Goal: Task Accomplishment & Management: Use online tool/utility

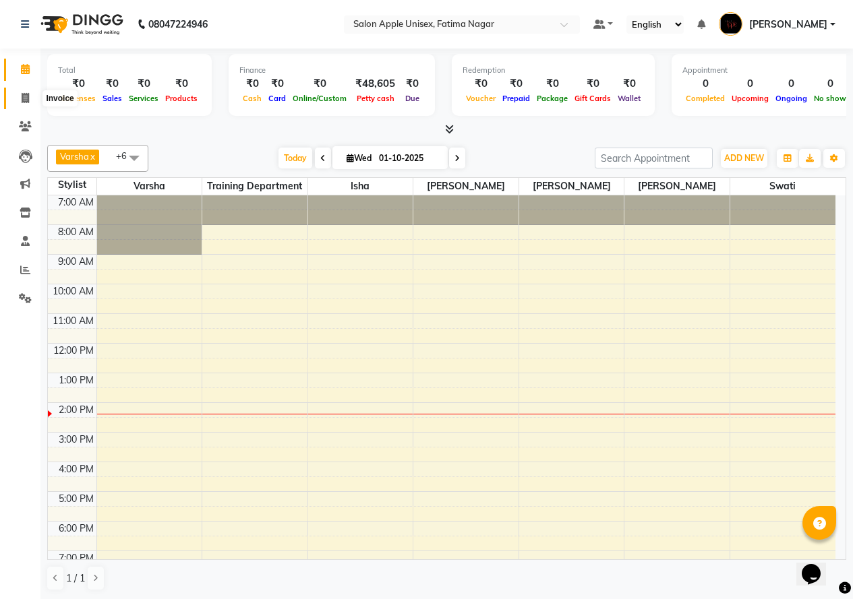
click at [26, 97] on icon at bounding box center [25, 98] width 7 height 10
select select "118"
select select "service"
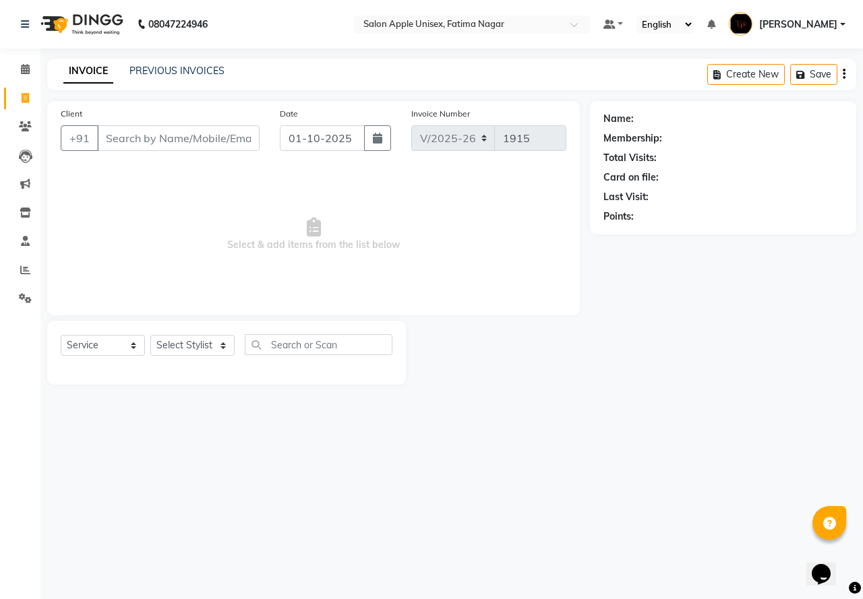
click at [186, 134] on input "Client" at bounding box center [178, 138] width 162 height 26
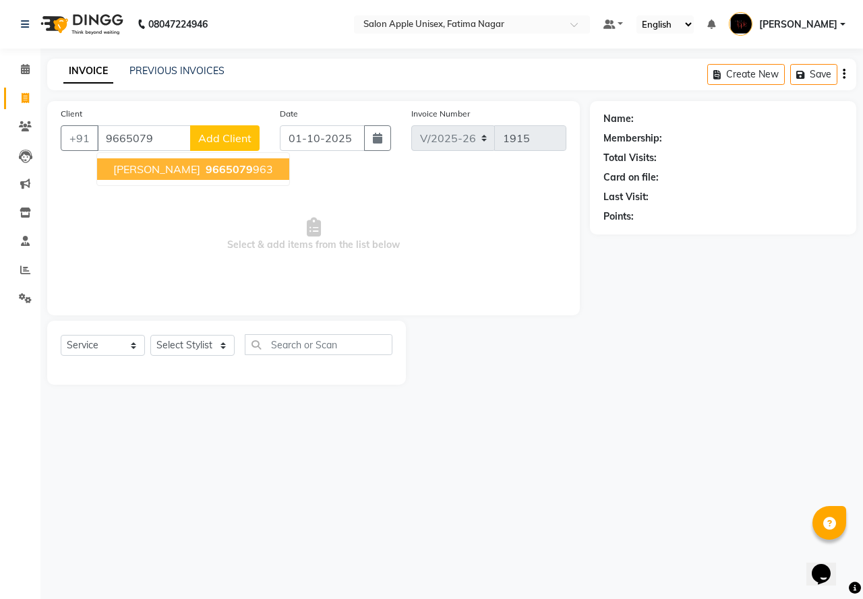
click at [206, 169] on span "9665079" at bounding box center [229, 168] width 47 height 13
type input "9665079963"
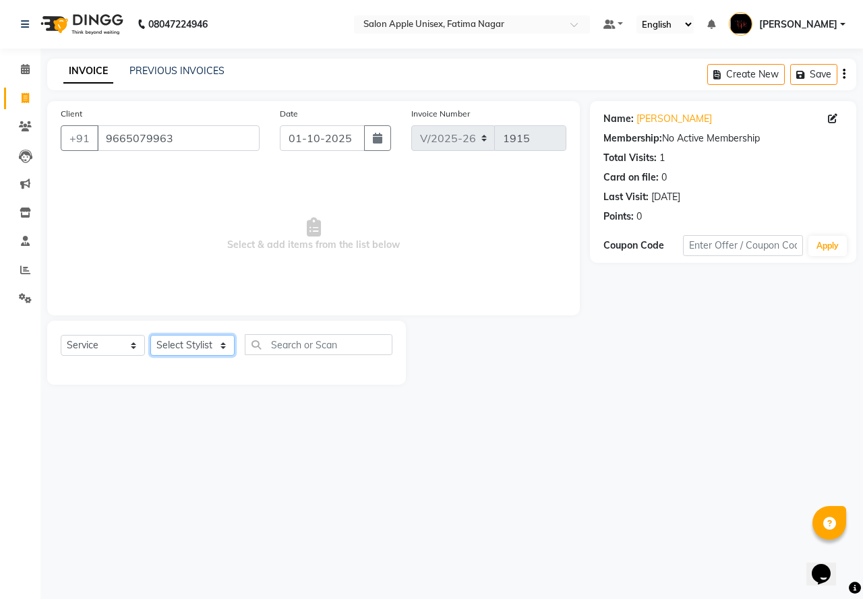
click at [200, 353] on select "Select Stylist [PERSON_NAME] [PERSON_NAME] [PERSON_NAME] [PERSON_NAME] Training…" at bounding box center [192, 345] width 84 height 21
select select "83915"
click at [150, 335] on select "Select Stylist [PERSON_NAME] [PERSON_NAME] [PERSON_NAME] [PERSON_NAME] Training…" at bounding box center [192, 345] width 84 height 21
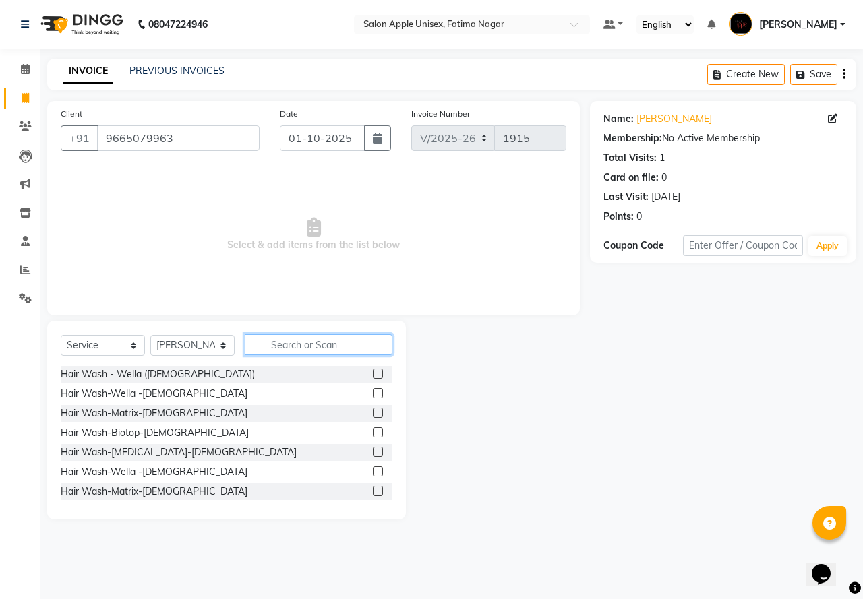
click at [347, 343] on input "text" at bounding box center [319, 344] width 148 height 21
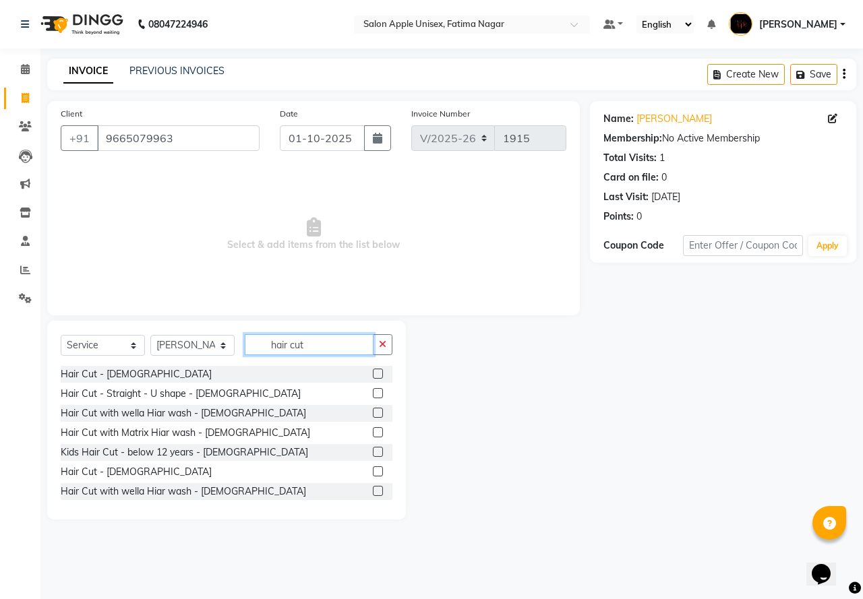
type input "hair cut"
click at [373, 469] on label at bounding box center [378, 472] width 10 height 10
click at [373, 469] on input "checkbox" at bounding box center [377, 472] width 9 height 9
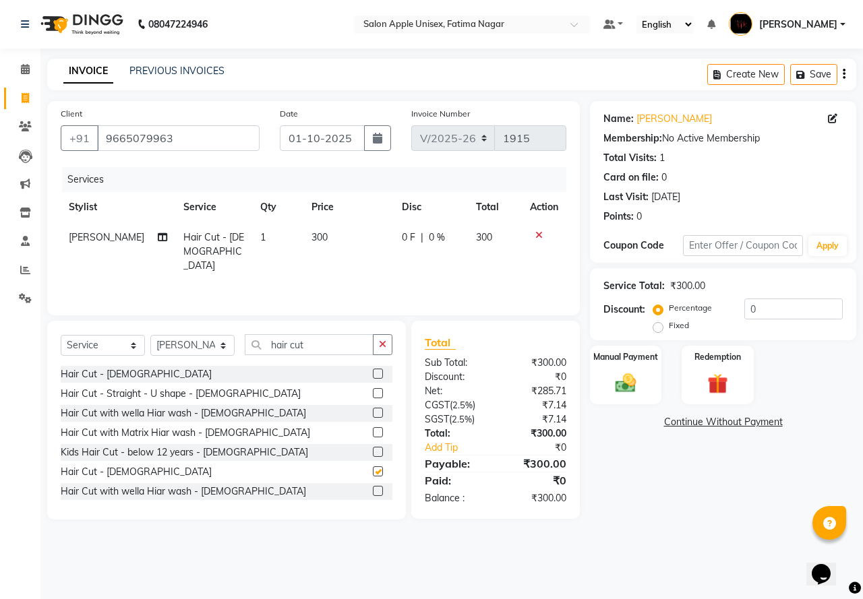
checkbox input "false"
click at [363, 343] on input "hair cut" at bounding box center [309, 344] width 129 height 21
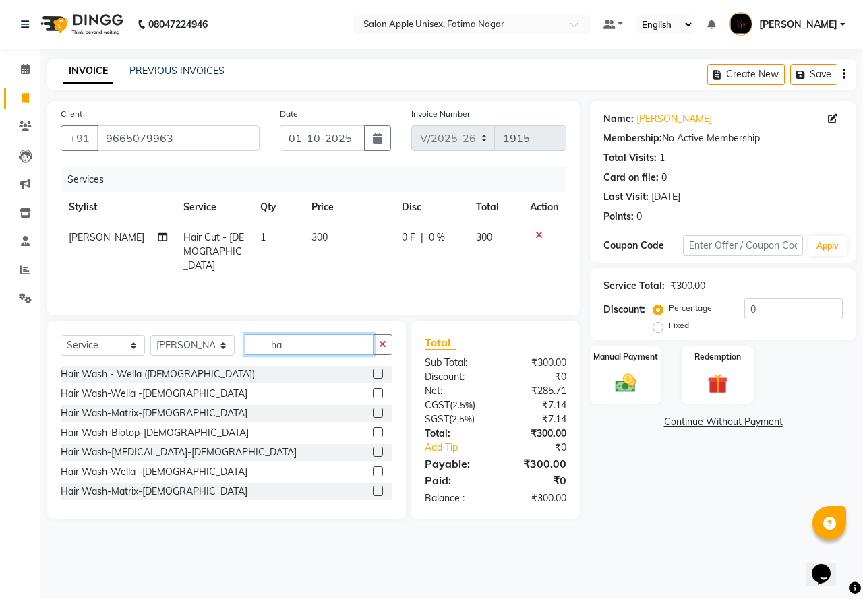
type input "h"
type input "thr"
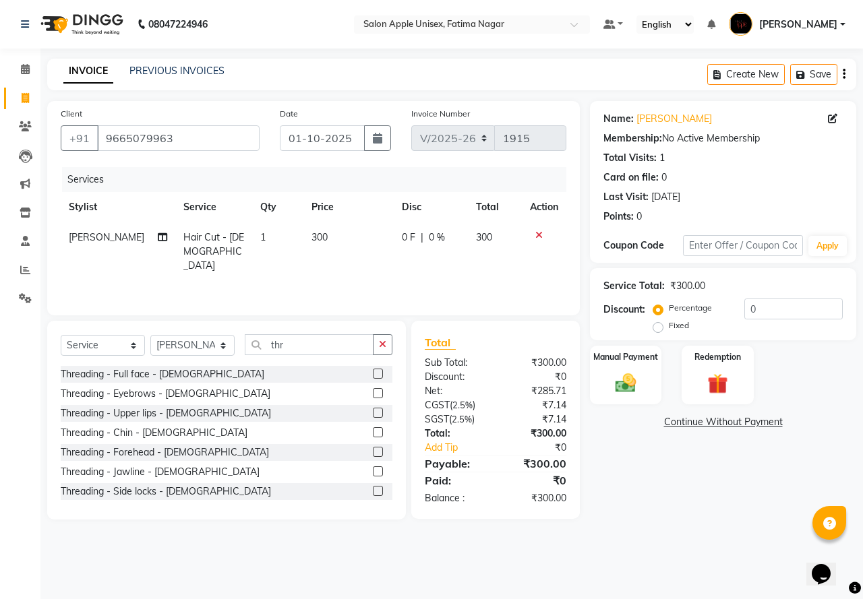
click at [373, 388] on label at bounding box center [378, 393] width 10 height 10
click at [373, 390] on input "checkbox" at bounding box center [377, 394] width 9 height 9
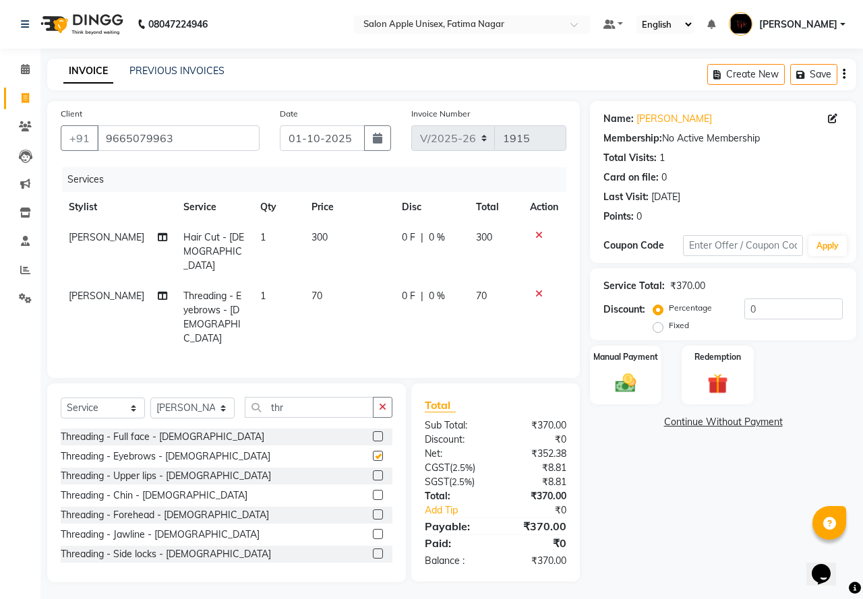
checkbox input "false"
click at [417, 289] on div "0 F | 0 %" at bounding box center [431, 296] width 58 height 14
select select "83915"
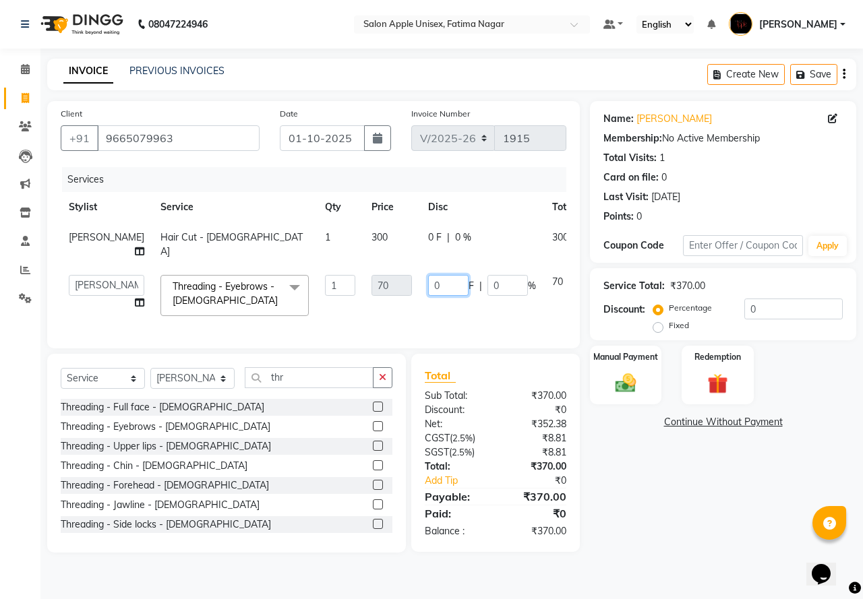
click at [428, 287] on input "0" at bounding box center [448, 285] width 40 height 21
type input "20"
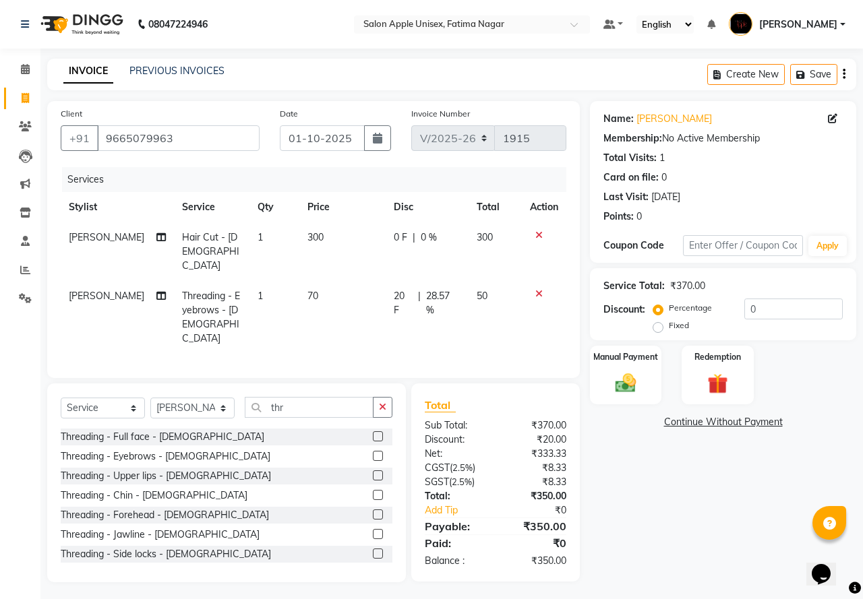
click at [427, 309] on td "20 F | 28.57 %" at bounding box center [427, 317] width 83 height 73
select select "83915"
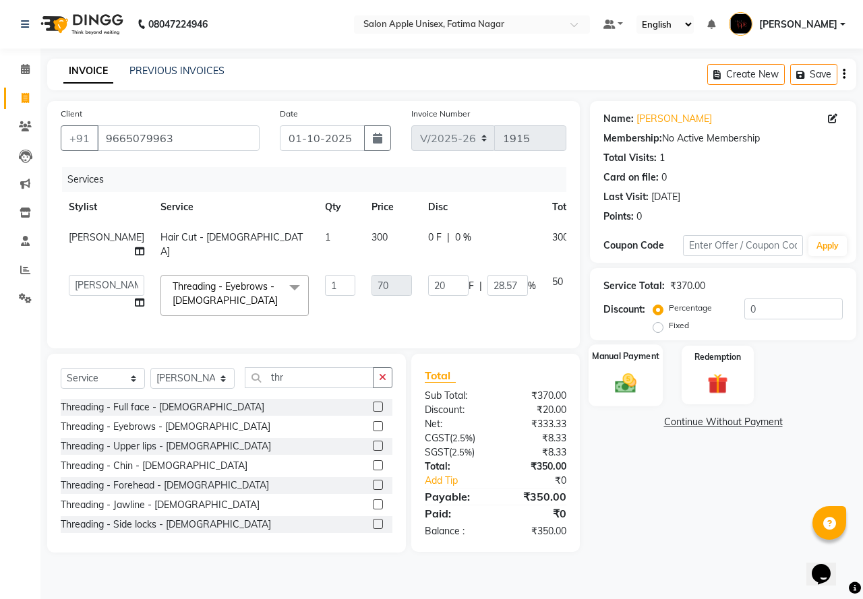
click at [641, 380] on img at bounding box center [625, 383] width 35 height 25
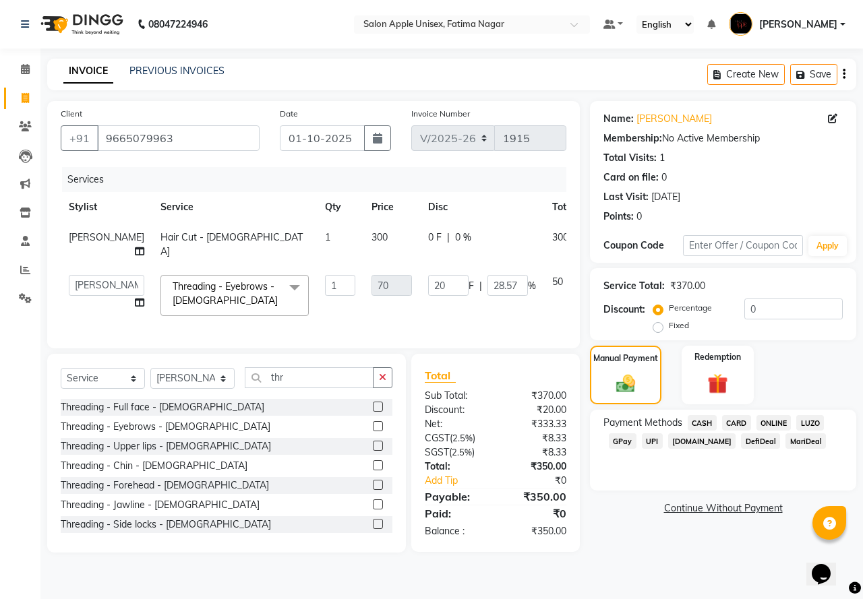
click at [773, 421] on span "ONLINE" at bounding box center [774, 423] width 35 height 16
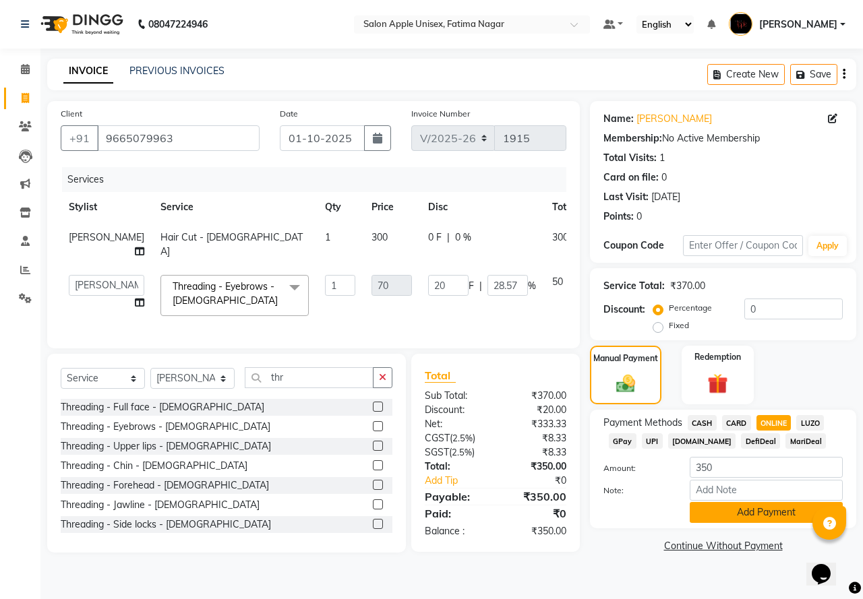
click at [761, 512] on button "Add Payment" at bounding box center [766, 512] width 153 height 21
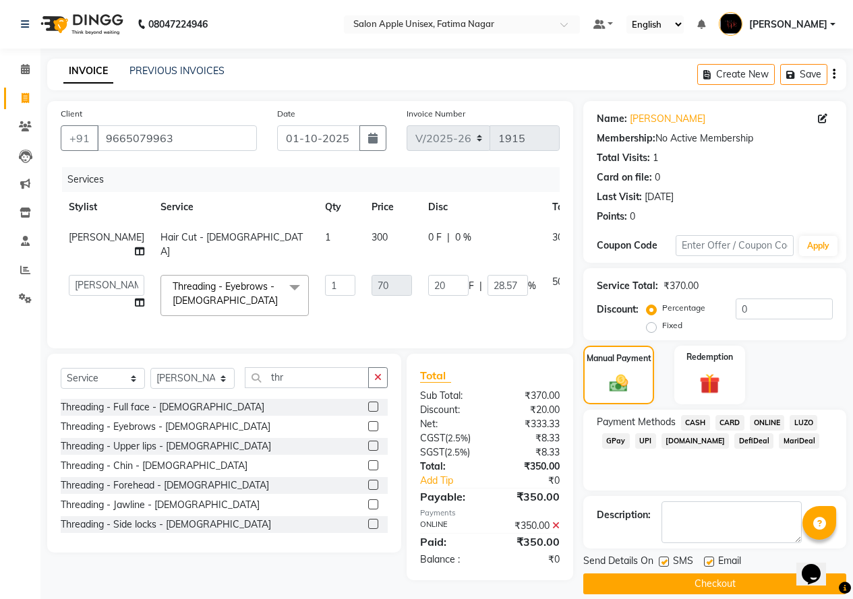
click at [662, 566] on label at bounding box center [664, 562] width 10 height 10
click at [662, 566] on input "checkbox" at bounding box center [663, 562] width 9 height 9
checkbox input "false"
click at [711, 559] on label at bounding box center [709, 562] width 10 height 10
click at [711, 559] on input "checkbox" at bounding box center [708, 562] width 9 height 9
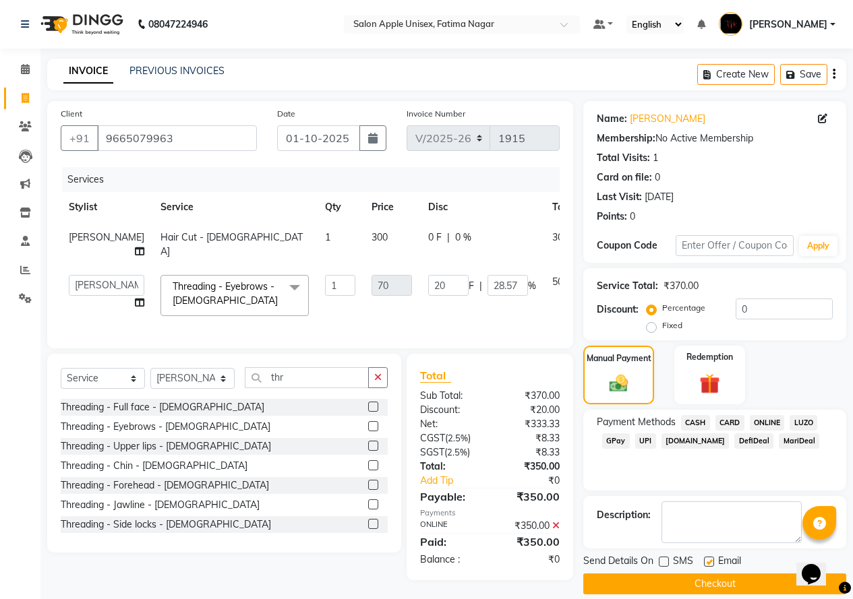
checkbox input "false"
click at [713, 583] on button "Checkout" at bounding box center [714, 584] width 263 height 21
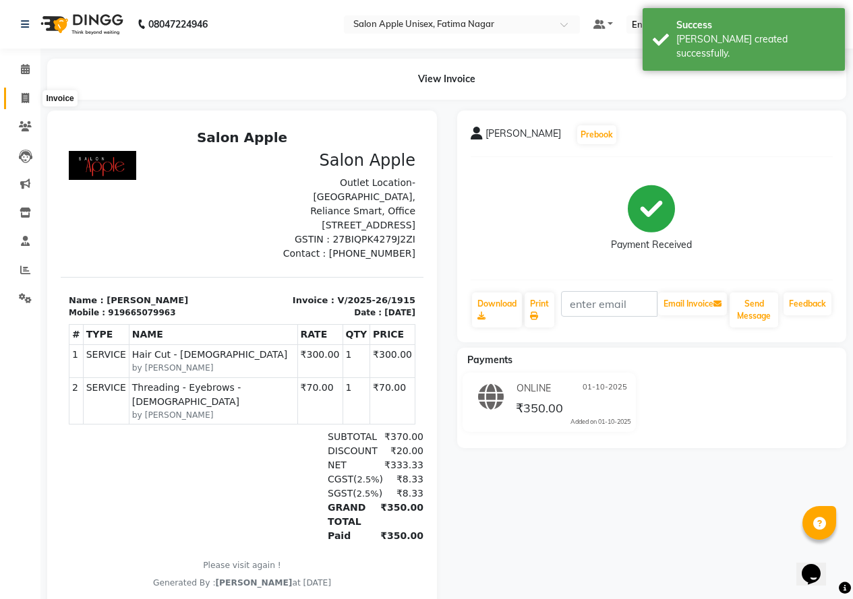
click at [24, 93] on icon at bounding box center [25, 98] width 7 height 10
select select "service"
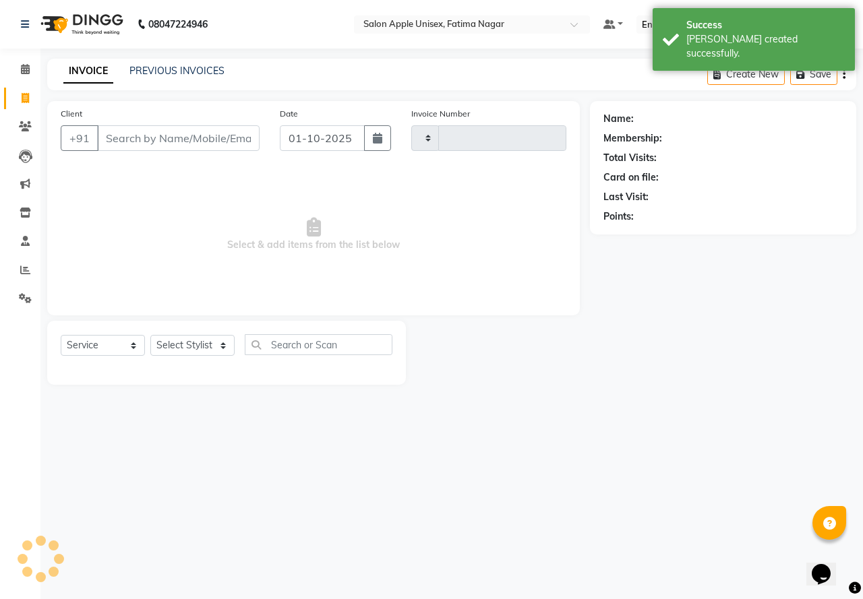
type input "1916"
select select "118"
click at [135, 129] on input "Client" at bounding box center [178, 138] width 162 height 26
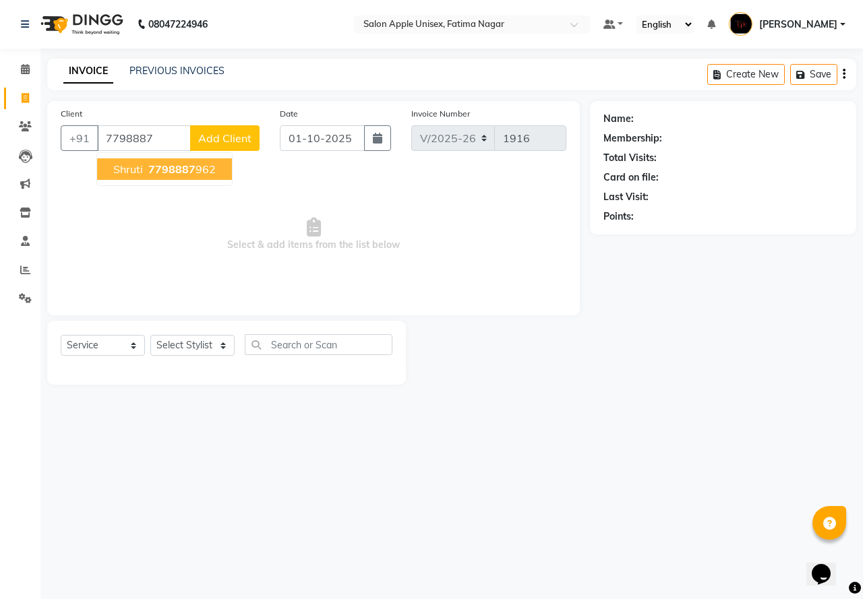
click at [140, 171] on span "shruti" at bounding box center [128, 168] width 30 height 13
type input "7798887962"
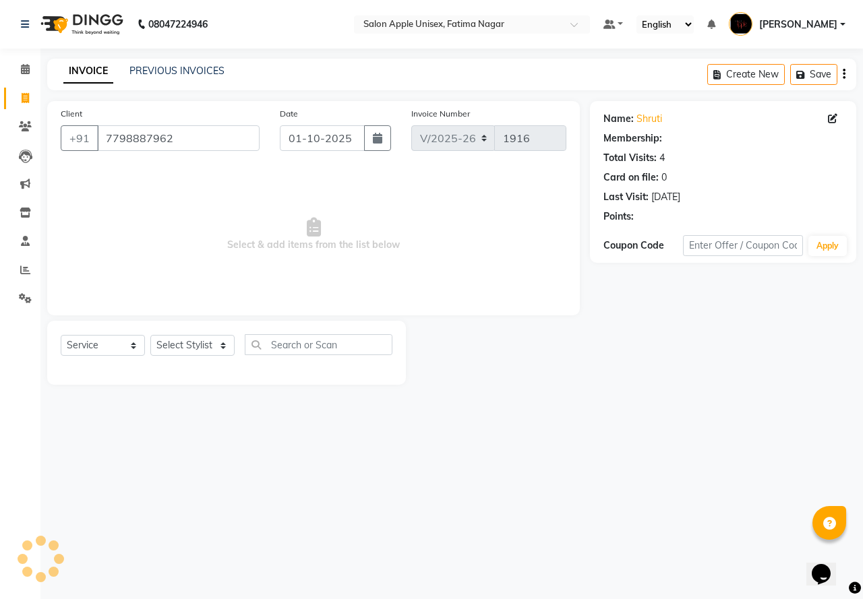
select select "1: Object"
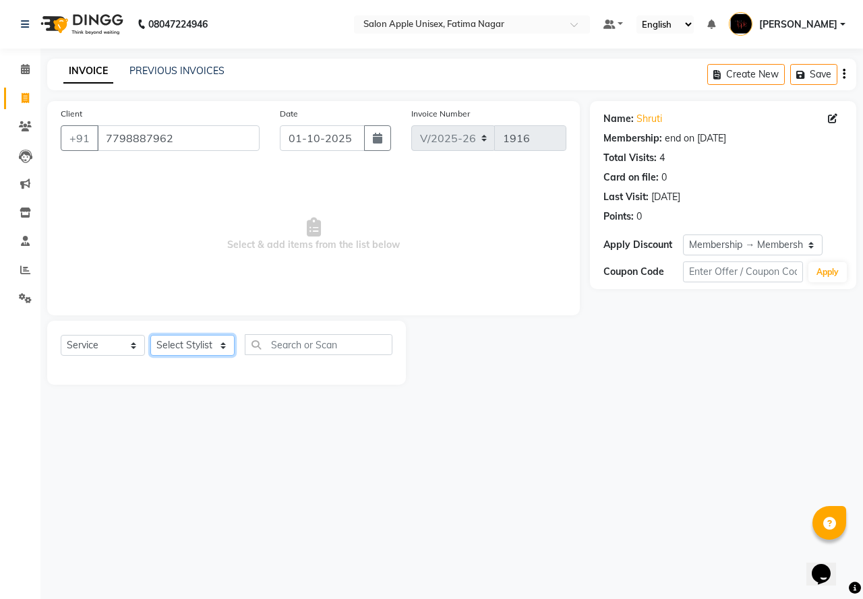
click at [171, 349] on select "Select Stylist [PERSON_NAME] [PERSON_NAME] [PERSON_NAME] [PERSON_NAME] Training…" at bounding box center [192, 345] width 84 height 21
select select "83916"
click at [150, 335] on select "Select Stylist [PERSON_NAME] [PERSON_NAME] [PERSON_NAME] [PERSON_NAME] Training…" at bounding box center [192, 345] width 84 height 21
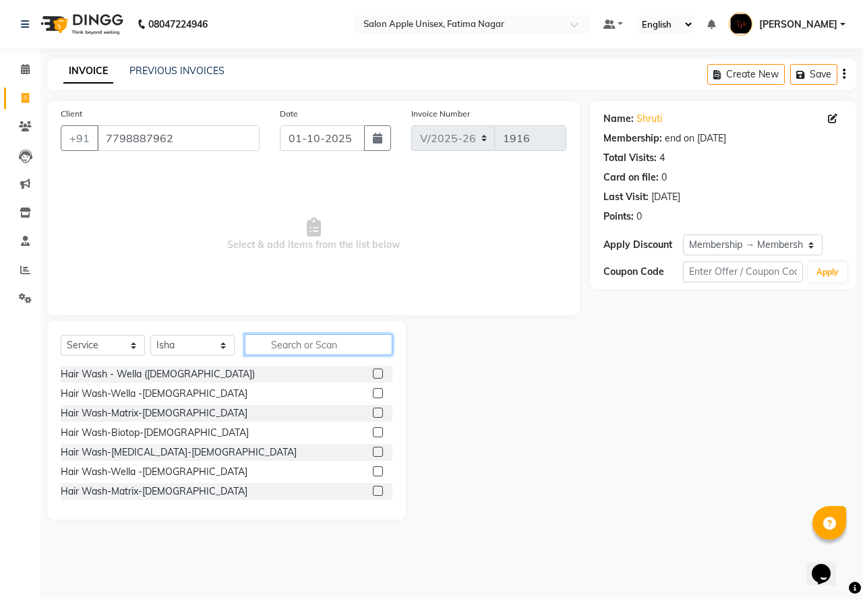
click at [328, 342] on input "text" at bounding box center [319, 344] width 148 height 21
type input "thr"
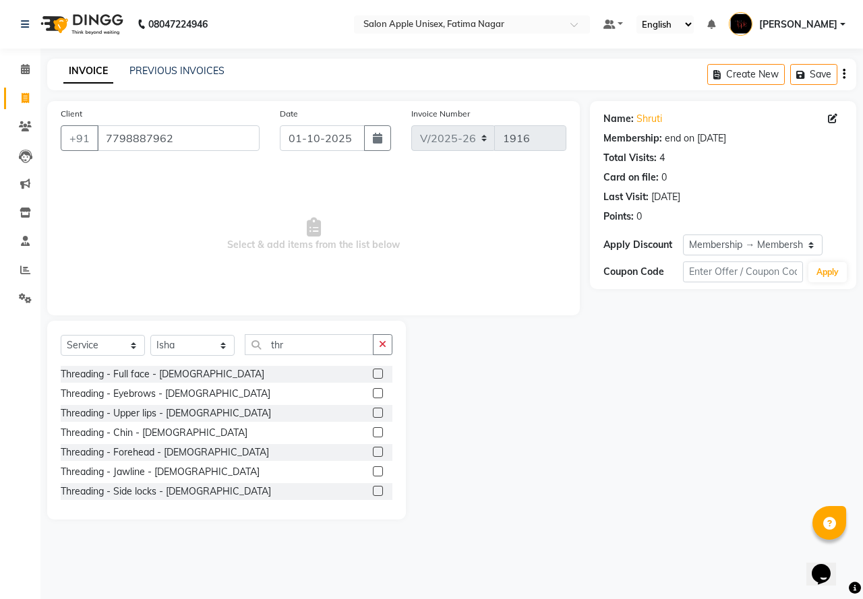
click at [373, 390] on label at bounding box center [378, 393] width 10 height 10
click at [373, 390] on input "checkbox" at bounding box center [377, 394] width 9 height 9
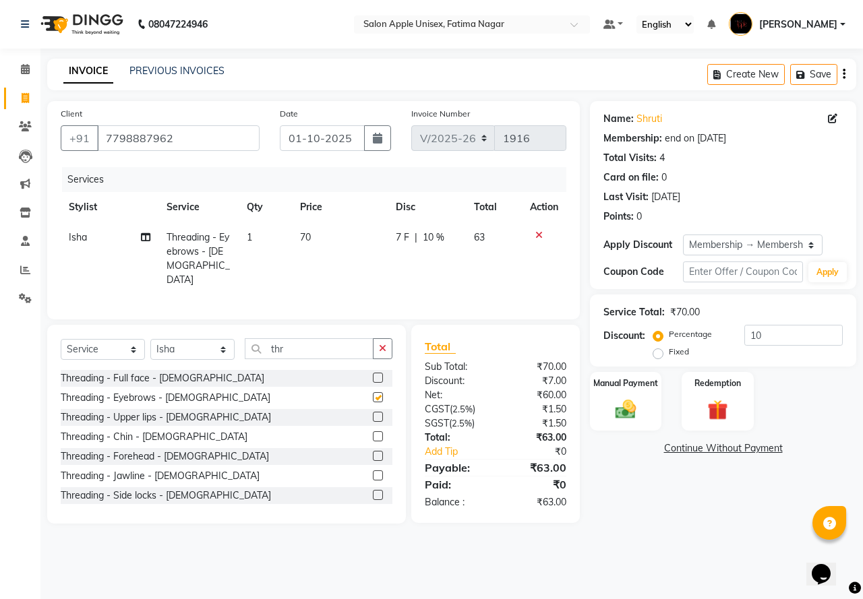
checkbox input "false"
click at [638, 414] on img at bounding box center [625, 409] width 35 height 25
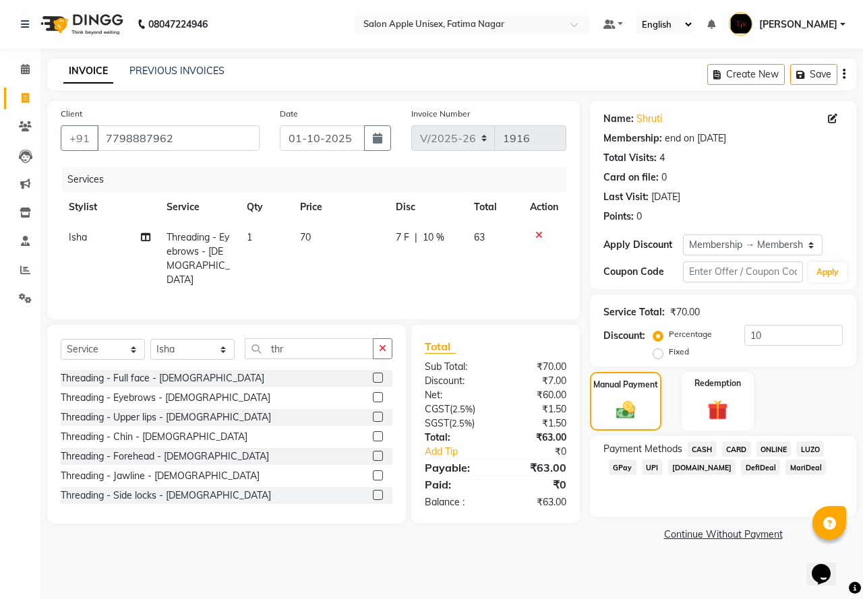
click at [768, 446] on span "ONLINE" at bounding box center [774, 450] width 35 height 16
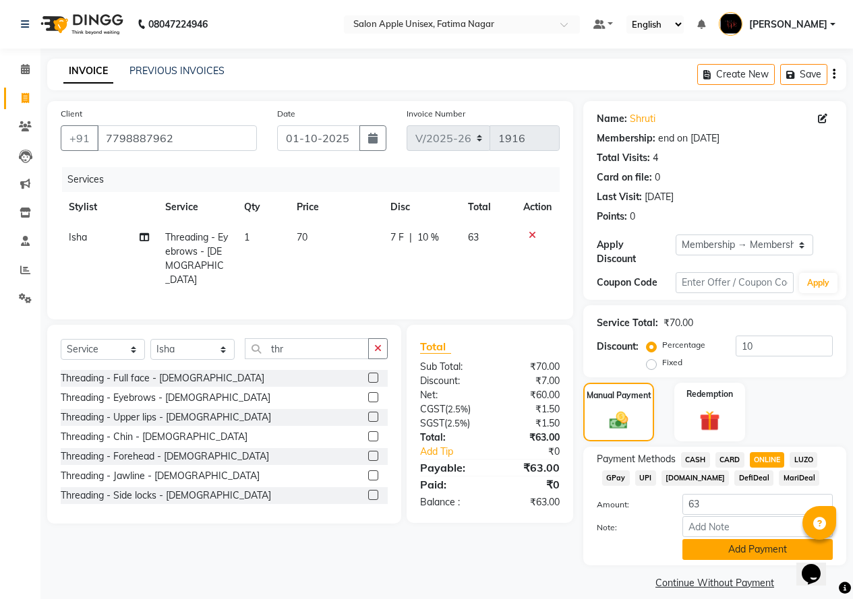
click at [777, 541] on button "Add Payment" at bounding box center [757, 549] width 150 height 21
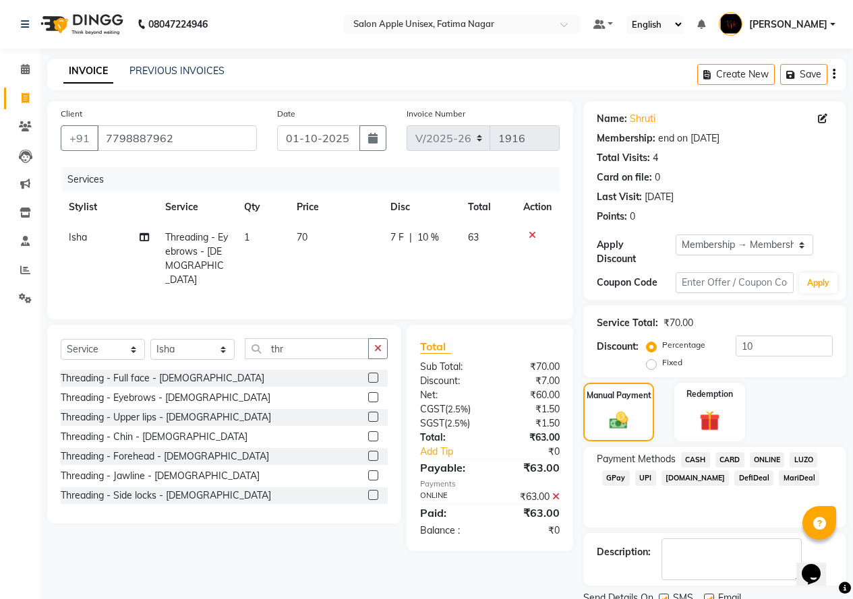
scroll to position [42, 0]
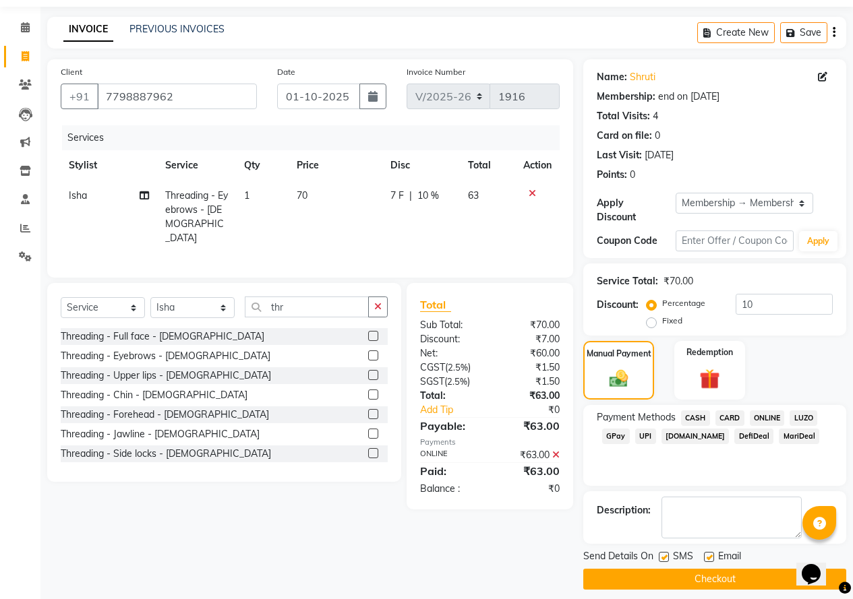
click at [710, 569] on button "Checkout" at bounding box center [714, 579] width 263 height 21
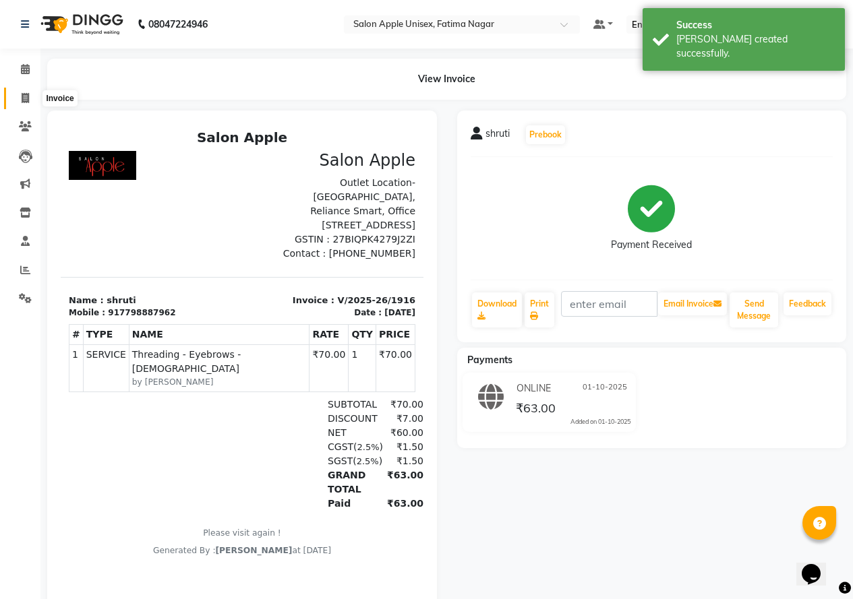
click at [20, 98] on span at bounding box center [25, 99] width 24 height 16
select select "118"
select select "service"
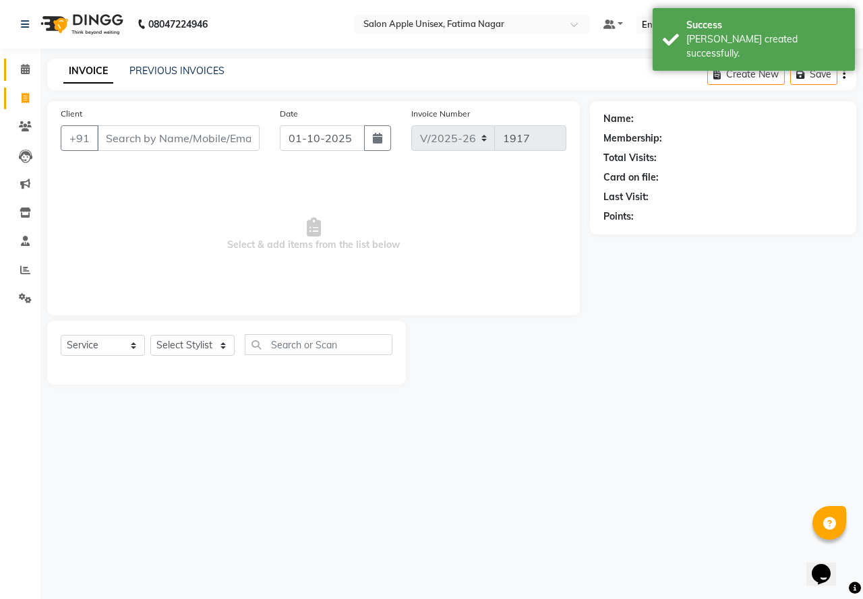
click at [20, 78] on link "Calendar" at bounding box center [20, 70] width 32 height 22
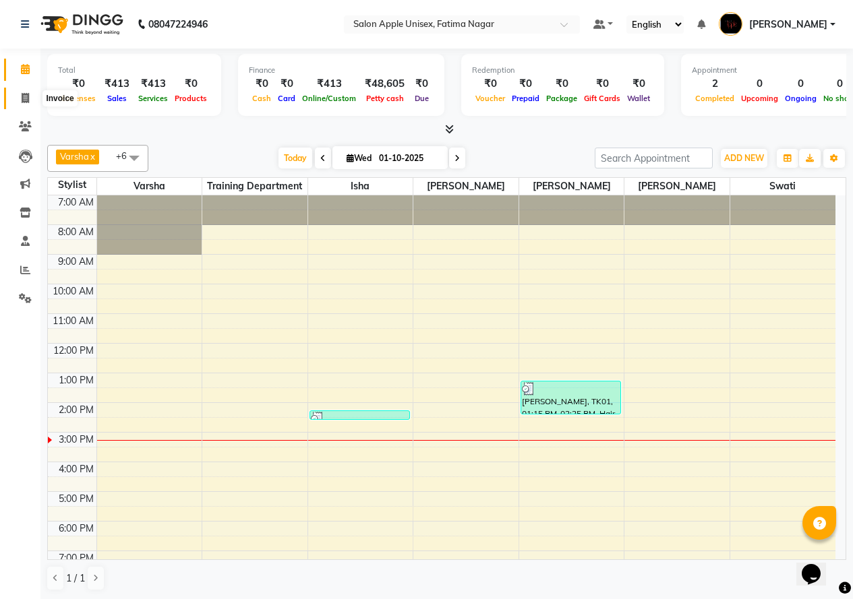
click at [23, 102] on icon at bounding box center [25, 98] width 7 height 10
select select "service"
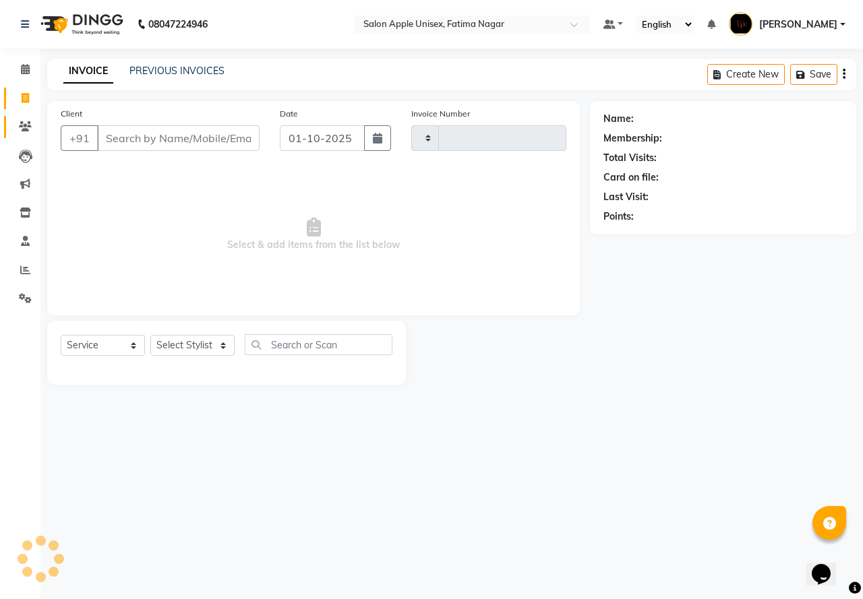
type input "1917"
select select "118"
click at [20, 127] on icon at bounding box center [25, 126] width 13 height 10
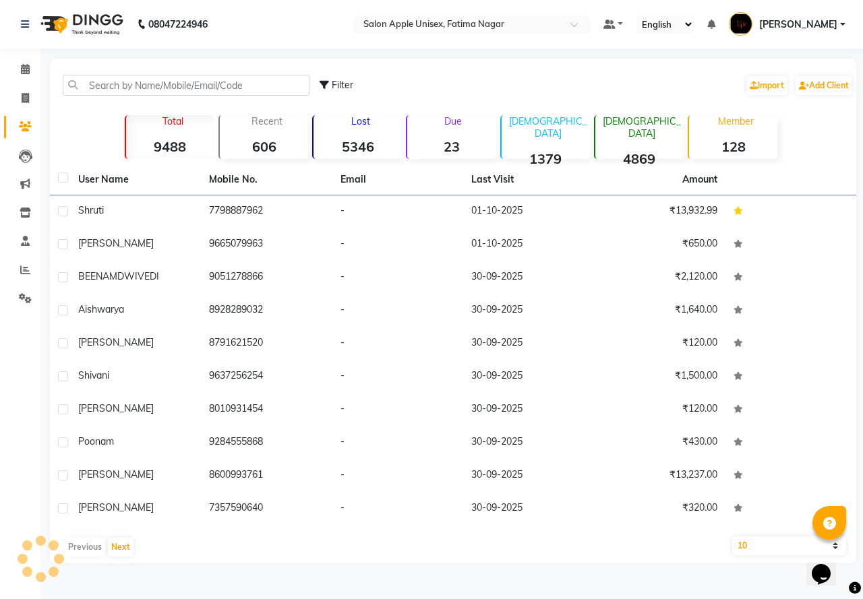
click at [153, 74] on div "Filter Import Add Client" at bounding box center [453, 85] width 801 height 42
click at [178, 84] on input "text" at bounding box center [186, 85] width 247 height 21
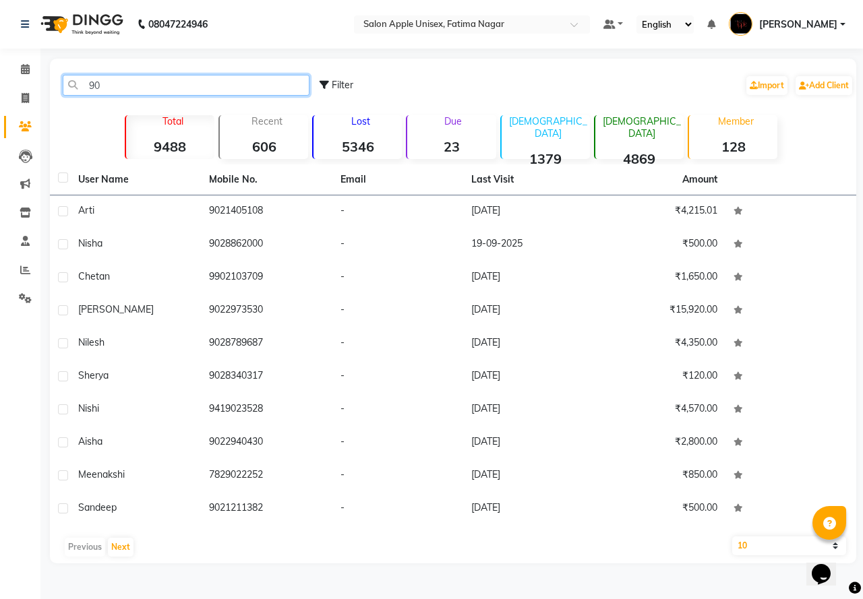
type input "9"
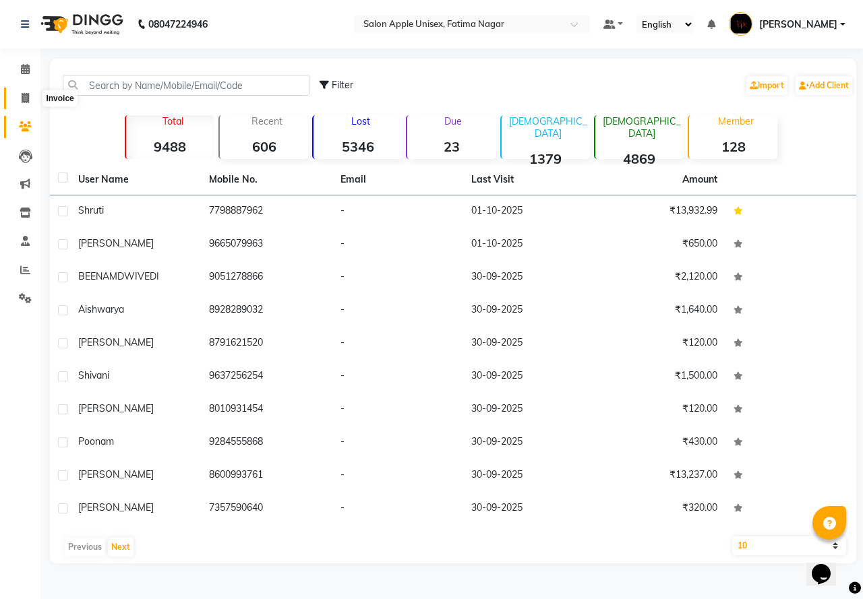
click at [24, 94] on icon at bounding box center [25, 98] width 7 height 10
select select "service"
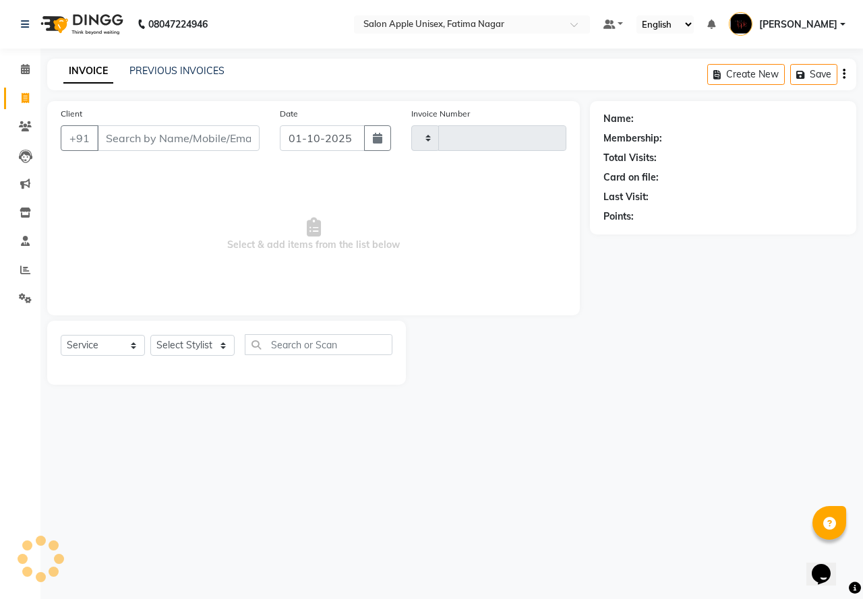
type input "1917"
select select "118"
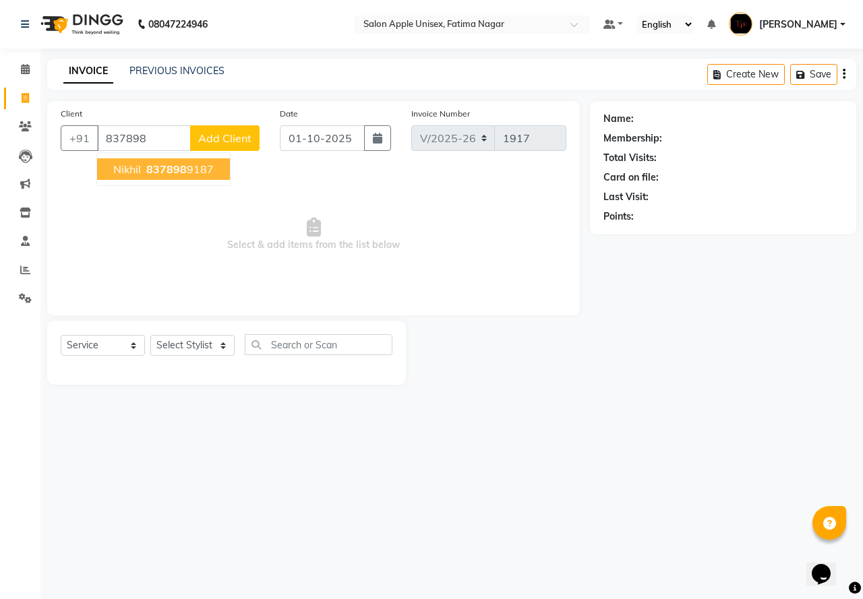
click at [183, 177] on button "nikhil 837898 9187" at bounding box center [163, 169] width 133 height 22
type input "8378989187"
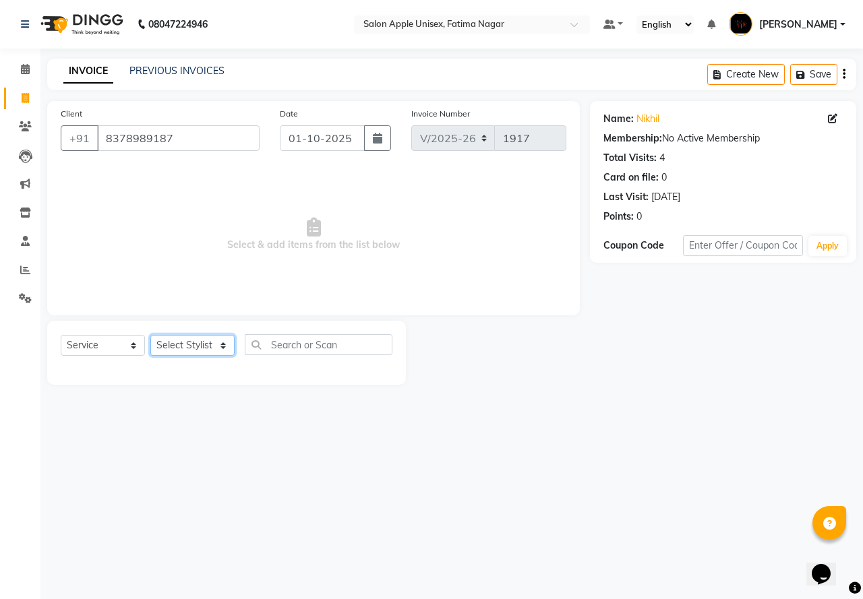
click at [190, 349] on select "Select Stylist [PERSON_NAME] [PERSON_NAME] [PERSON_NAME] [PERSON_NAME] Training…" at bounding box center [192, 345] width 84 height 21
select select "11051"
click at [150, 335] on select "Select Stylist [PERSON_NAME] [PERSON_NAME] [PERSON_NAME] [PERSON_NAME] Training…" at bounding box center [192, 345] width 84 height 21
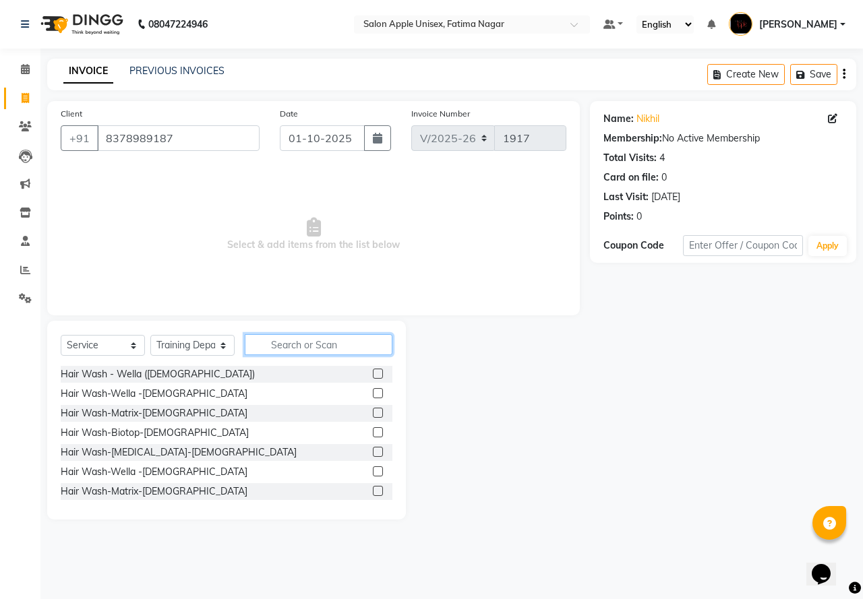
click at [334, 347] on input "text" at bounding box center [319, 344] width 148 height 21
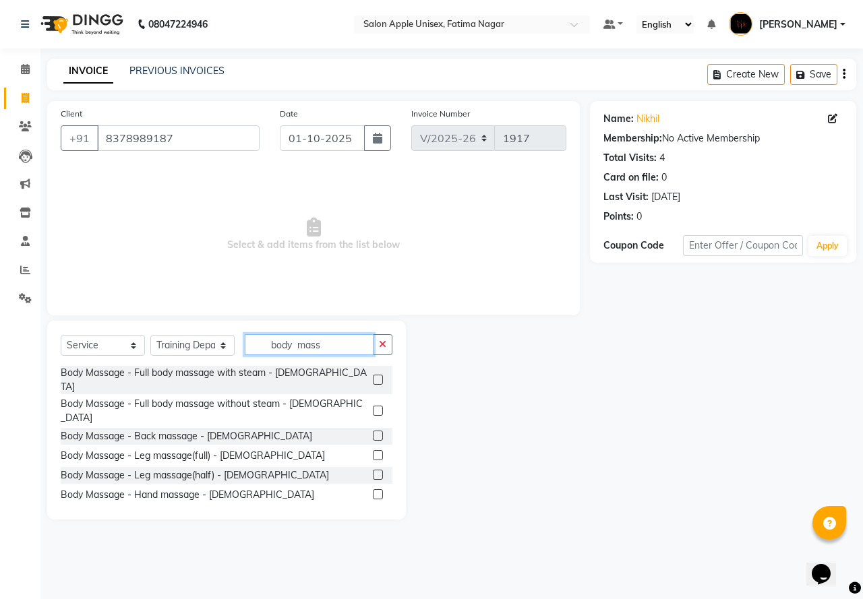
type input "body mass"
click at [373, 375] on label at bounding box center [378, 380] width 10 height 10
click at [373, 376] on input "checkbox" at bounding box center [377, 380] width 9 height 9
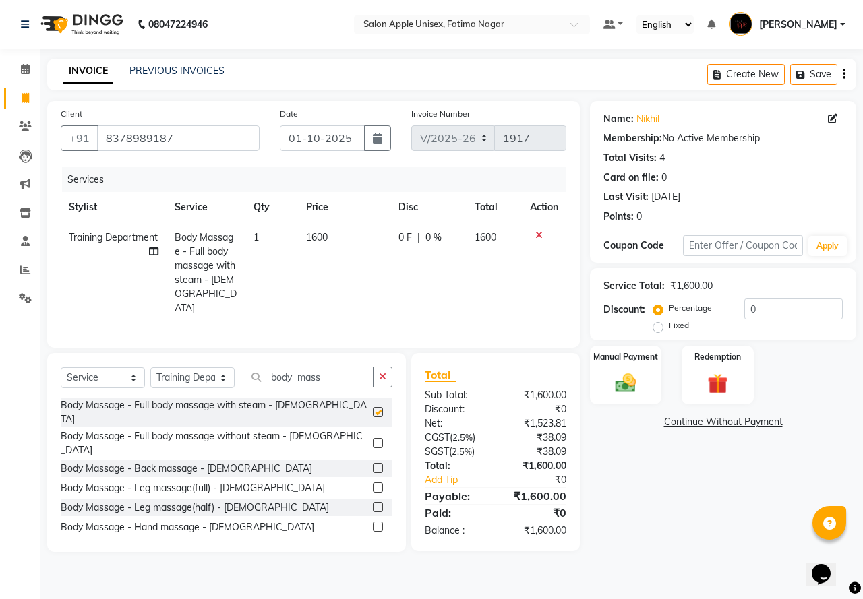
checkbox input "false"
drag, startPoint x: 624, startPoint y: 399, endPoint x: 620, endPoint y: 408, distance: 10.0
click at [623, 403] on div "Manual Payment" at bounding box center [625, 375] width 71 height 59
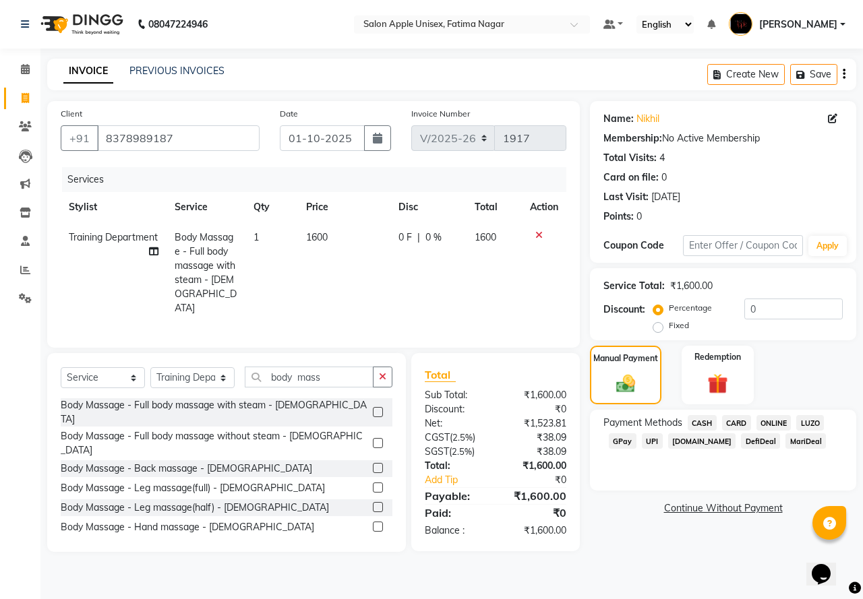
click at [699, 417] on span "CASH" at bounding box center [702, 423] width 29 height 16
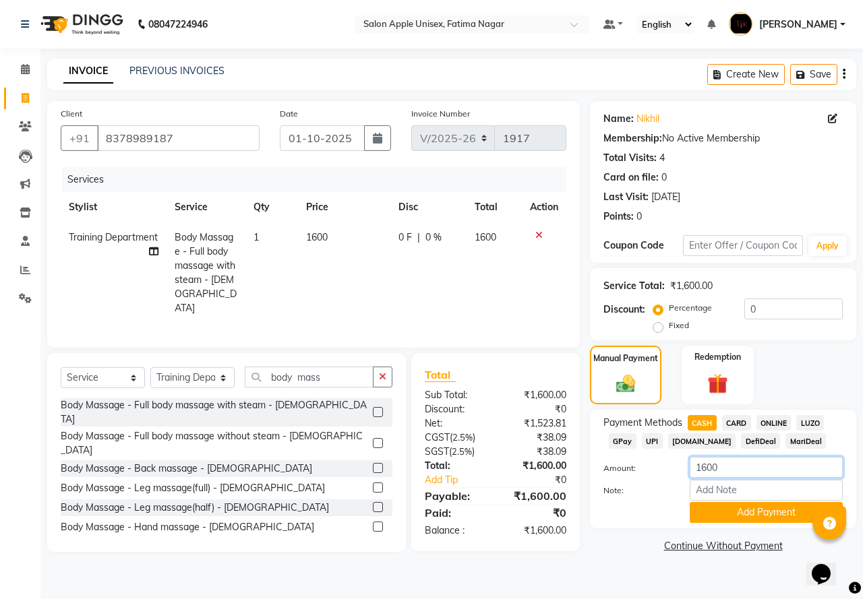
drag, startPoint x: 752, startPoint y: 467, endPoint x: 744, endPoint y: 453, distance: 15.7
click at [752, 464] on input "1600" at bounding box center [766, 467] width 153 height 21
type input "1"
type input "500"
click at [759, 510] on button "Add Payment" at bounding box center [766, 512] width 153 height 21
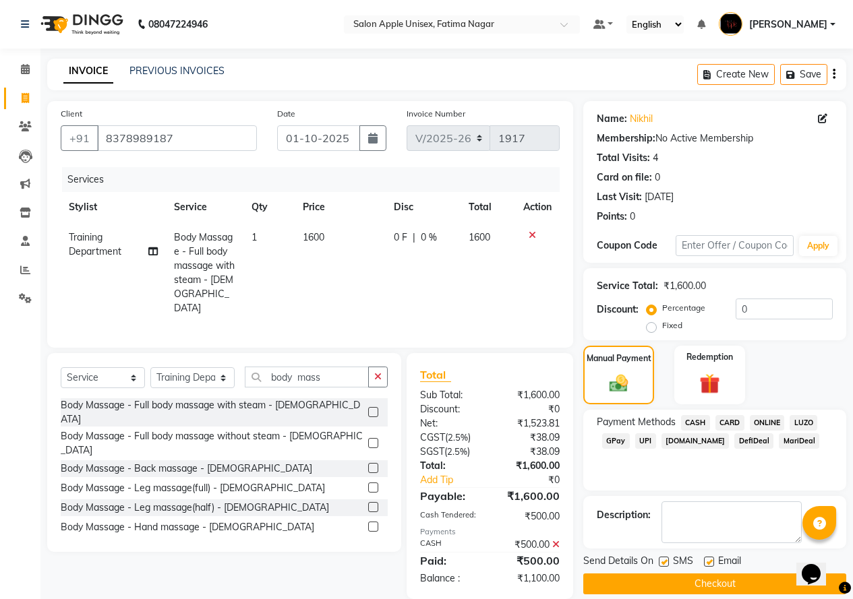
click at [725, 418] on span "CARD" at bounding box center [729, 423] width 29 height 16
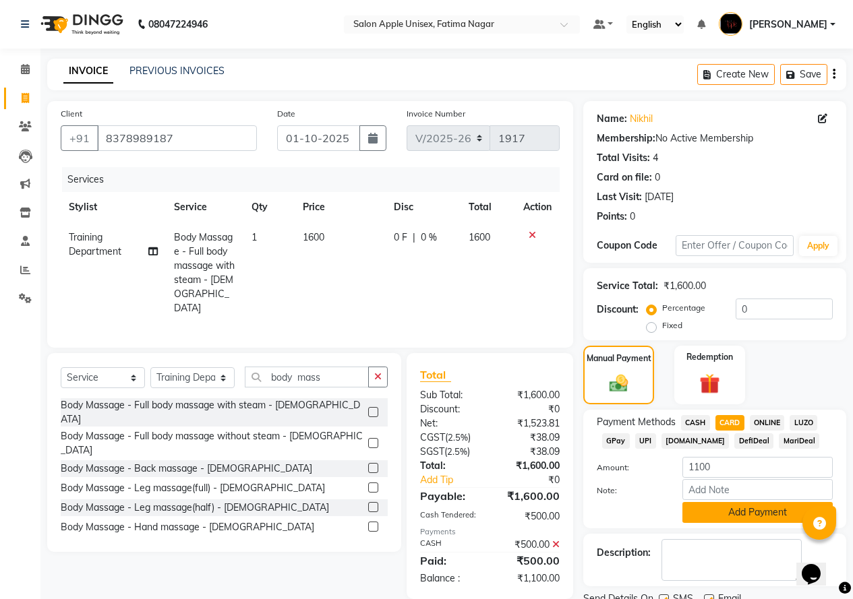
click at [753, 514] on button "Add Payment" at bounding box center [757, 512] width 150 height 21
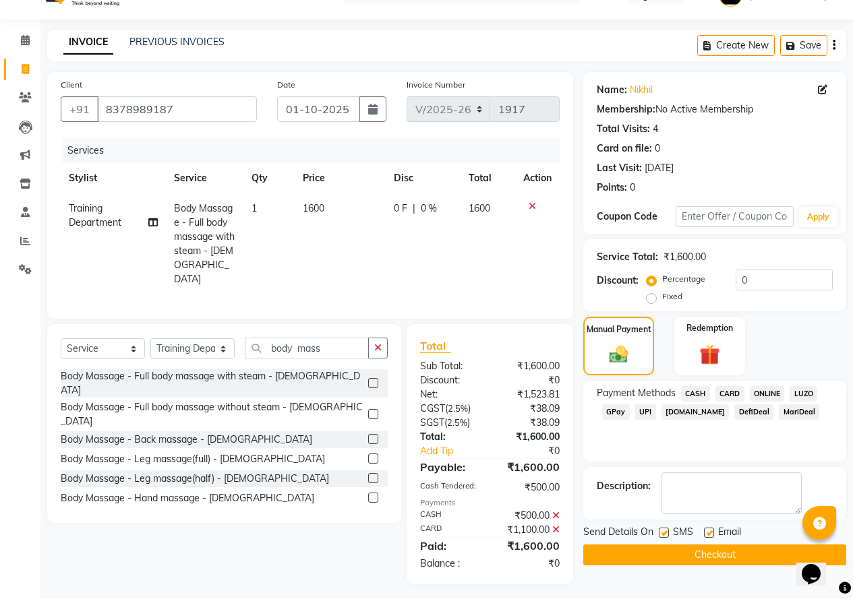
scroll to position [30, 0]
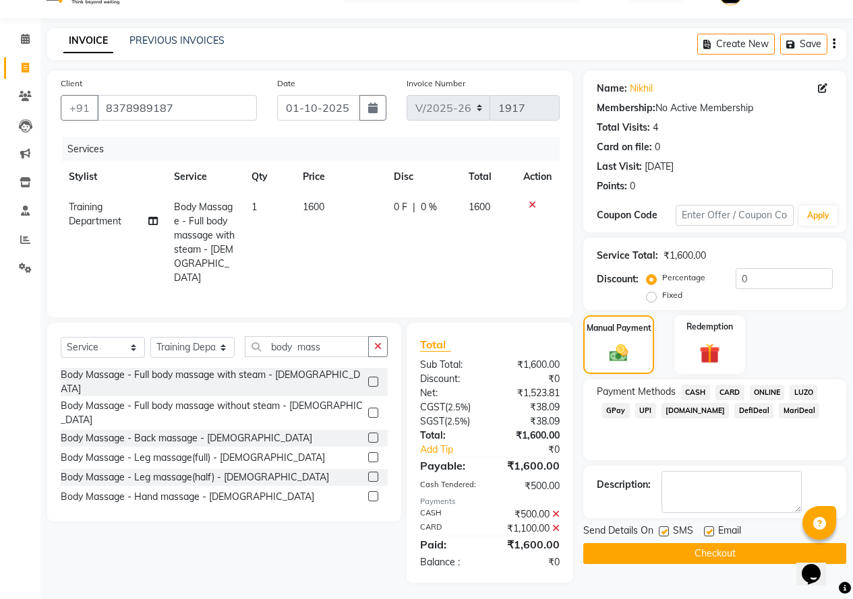
click at [717, 551] on button "Checkout" at bounding box center [714, 553] width 263 height 21
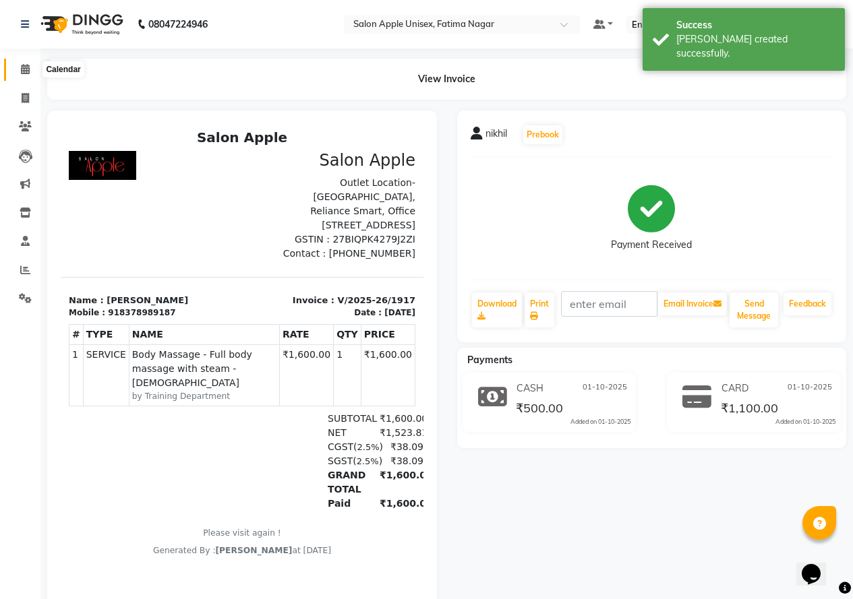
click at [24, 71] on icon at bounding box center [25, 69] width 9 height 10
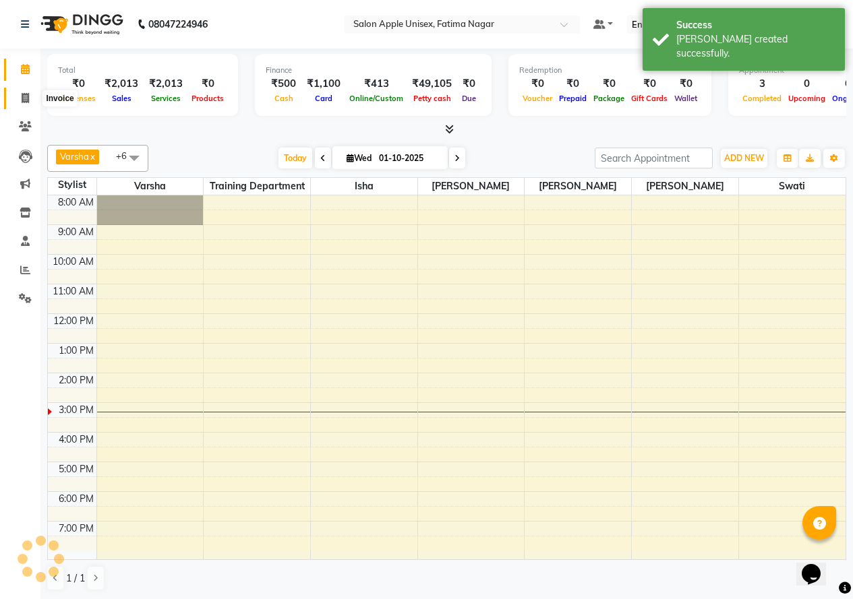
click at [25, 102] on icon at bounding box center [25, 98] width 7 height 10
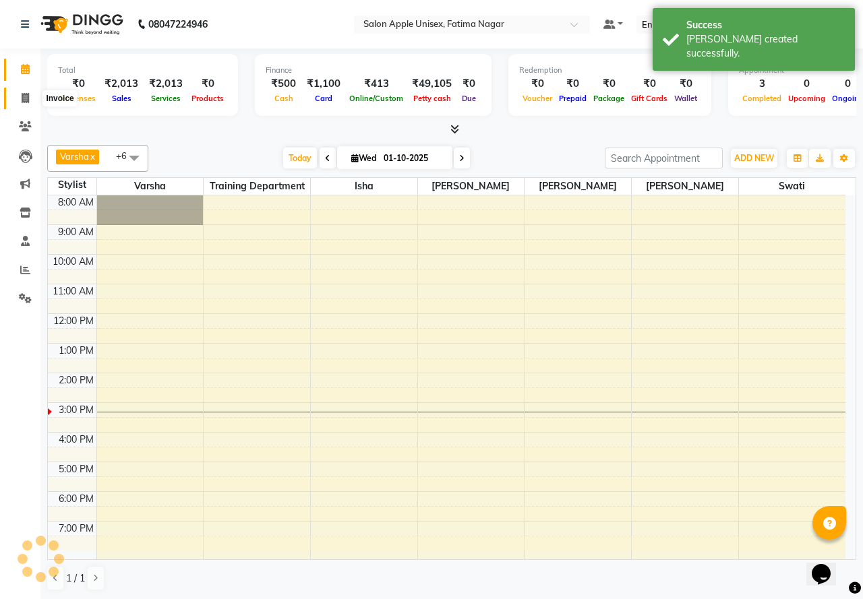
select select "118"
select select "service"
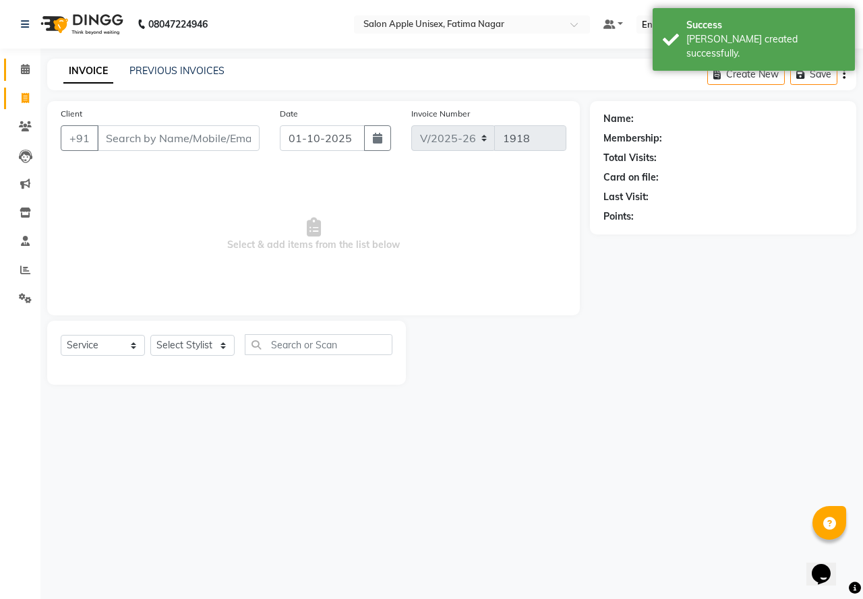
click at [22, 61] on link "Calendar" at bounding box center [20, 70] width 32 height 22
